Goal: Task Accomplishment & Management: Manage account settings

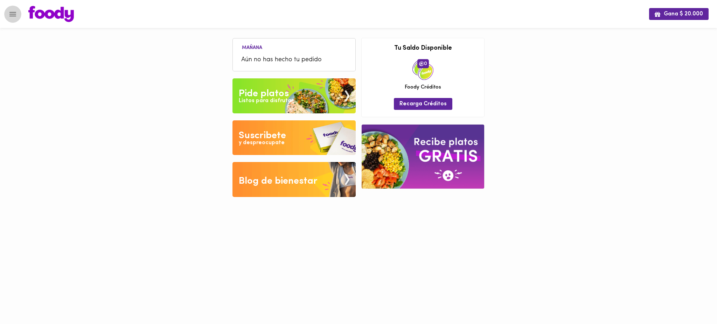
click at [14, 13] on icon "Menu" at bounding box center [12, 14] width 9 height 9
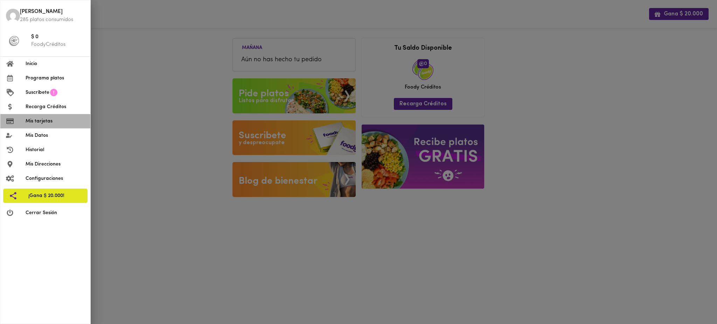
click at [58, 121] on span "Mis tarjetas" at bounding box center [55, 121] width 59 height 7
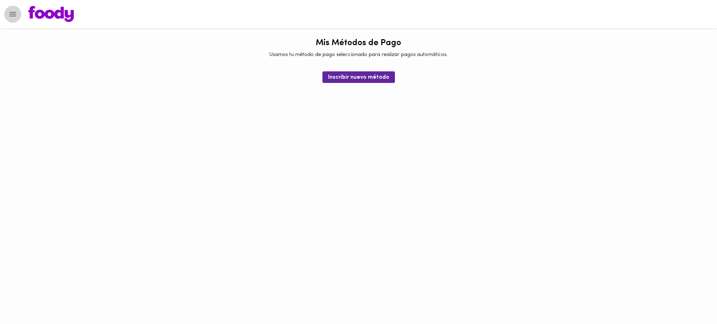
click at [15, 14] on icon "Menu" at bounding box center [12, 14] width 7 height 5
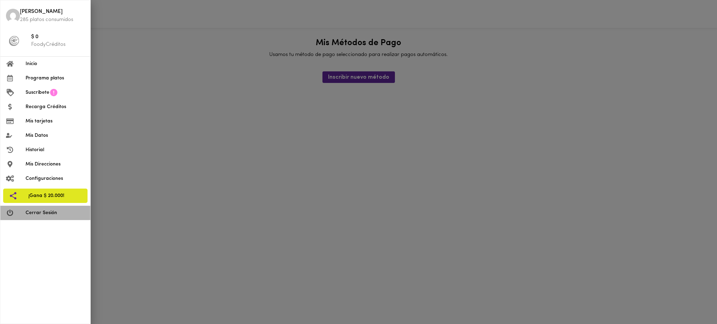
click at [66, 212] on span "Cerrar Sesión" at bounding box center [55, 213] width 59 height 7
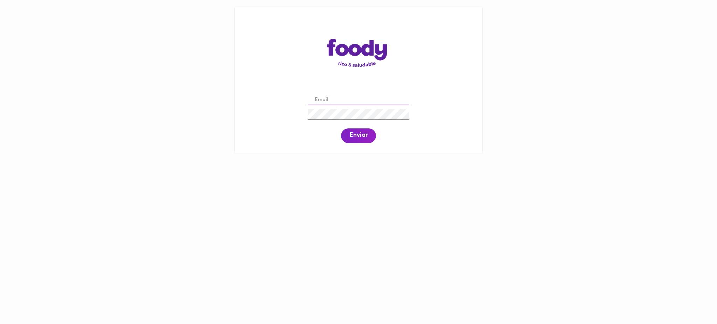
click at [356, 101] on input "email" at bounding box center [359, 100] width 102 height 11
paste input "[EMAIL_ADDRESS][DOMAIN_NAME]"
type input "[EMAIL_ADDRESS][DOMAIN_NAME]"
click at [358, 139] on span "Enviar" at bounding box center [359, 136] width 18 height 8
